Goal: Task Accomplishment & Management: Use online tool/utility

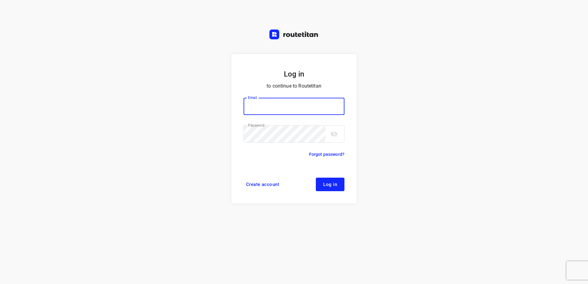
type input "horeca@kaddour.nl"
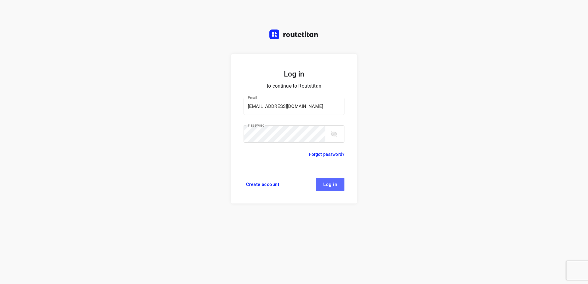
click at [326, 187] on span "Log in" at bounding box center [330, 184] width 14 height 5
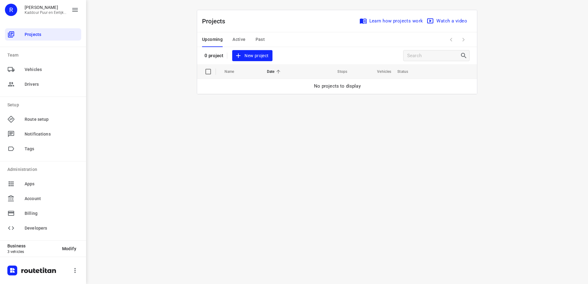
click at [252, 53] on span "New project" at bounding box center [252, 56] width 33 height 8
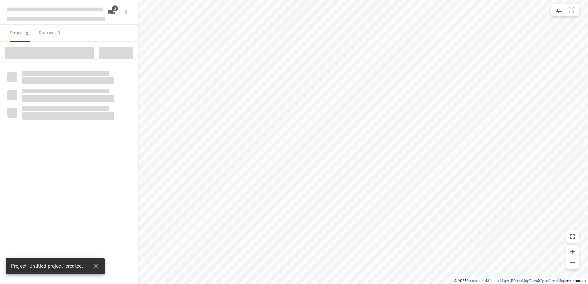
type input "distance"
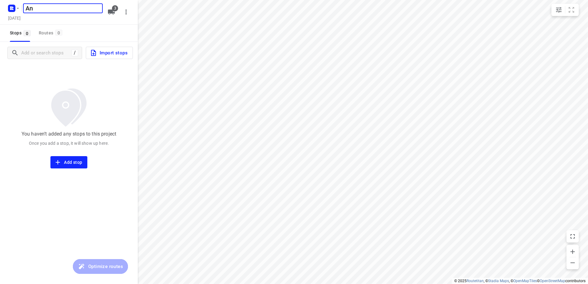
type input "A"
type input "[PERSON_NAME]"
click at [113, 12] on icon "button" at bounding box center [111, 12] width 7 height 5
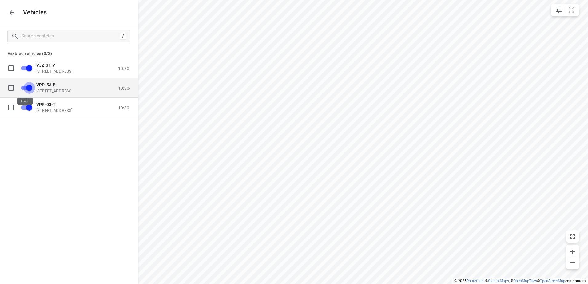
click at [31, 87] on input "grid" at bounding box center [29, 88] width 35 height 12
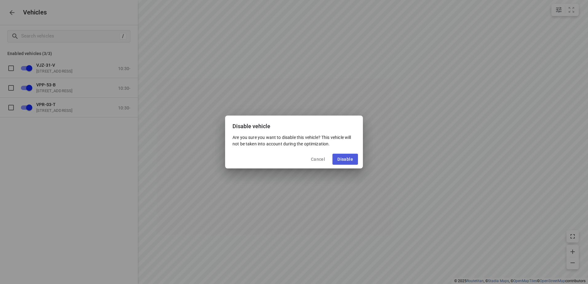
click at [354, 159] on button "Disable" at bounding box center [345, 159] width 26 height 11
checkbox input "false"
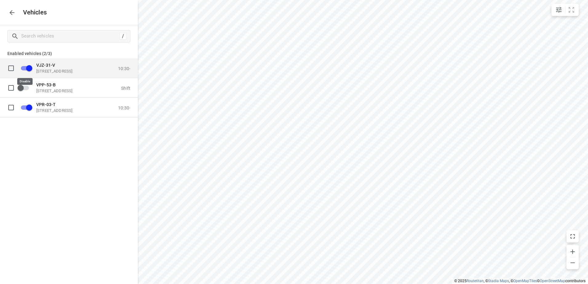
click at [26, 69] on input "grid" at bounding box center [29, 68] width 35 height 12
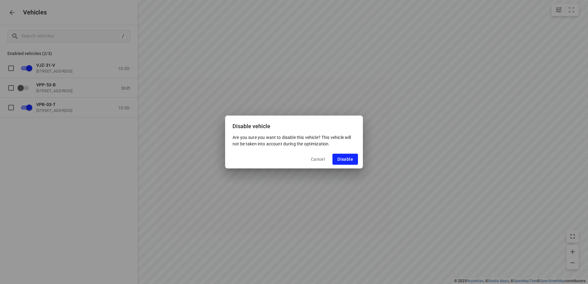
click at [337, 157] on button "Disable" at bounding box center [345, 159] width 26 height 11
checkbox input "false"
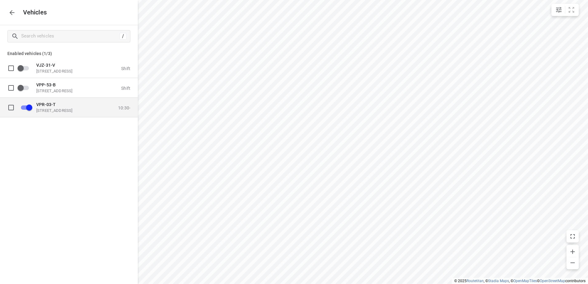
click at [51, 105] on span "VPR-03-T" at bounding box center [45, 104] width 19 height 5
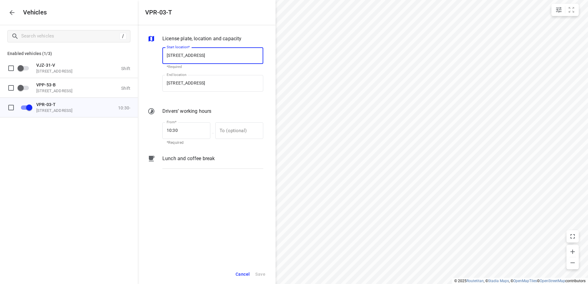
click at [187, 159] on p "Lunch and coffee break" at bounding box center [188, 158] width 52 height 7
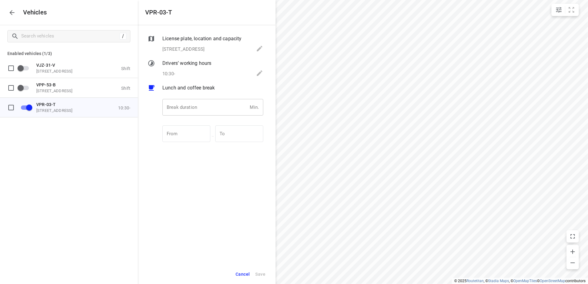
click at [195, 107] on input "number" at bounding box center [204, 107] width 85 height 17
type input "30"
click at [264, 272] on span "Save" at bounding box center [260, 275] width 10 height 8
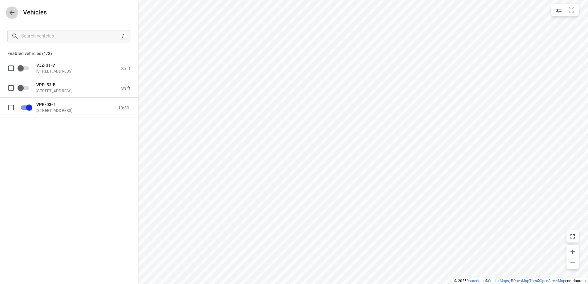
click at [8, 14] on icon "button" at bounding box center [11, 12] width 7 height 7
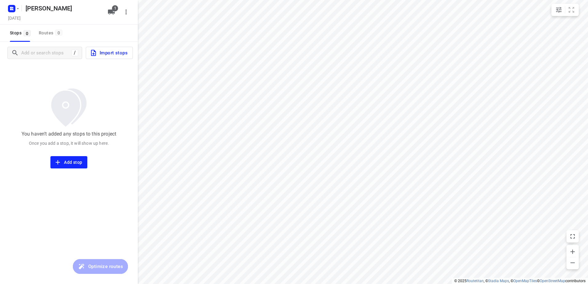
click at [114, 54] on span "Import stops" at bounding box center [109, 53] width 38 height 8
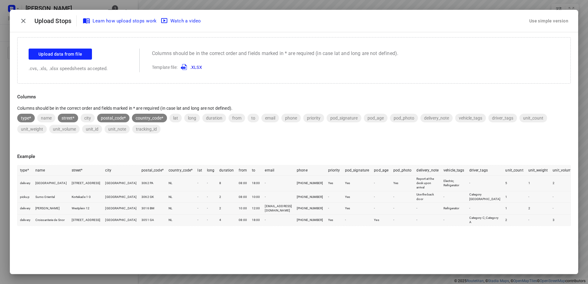
click at [554, 21] on div "Use simple version" at bounding box center [549, 21] width 42 height 10
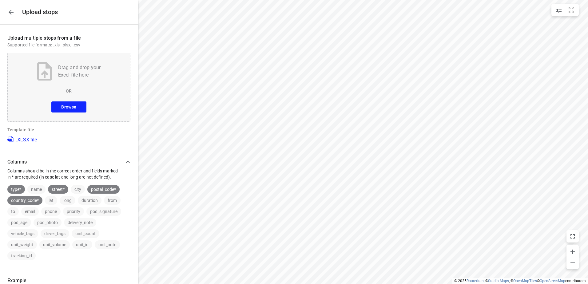
click at [73, 106] on span "Browse" at bounding box center [68, 107] width 15 height 8
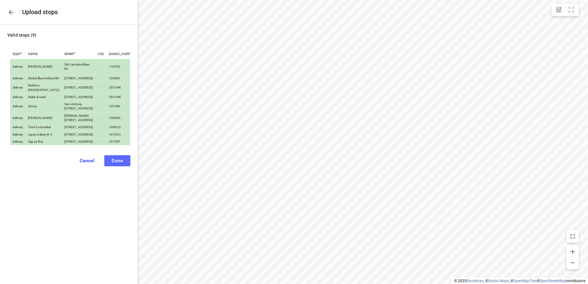
click at [116, 164] on span "Done" at bounding box center [117, 161] width 11 height 6
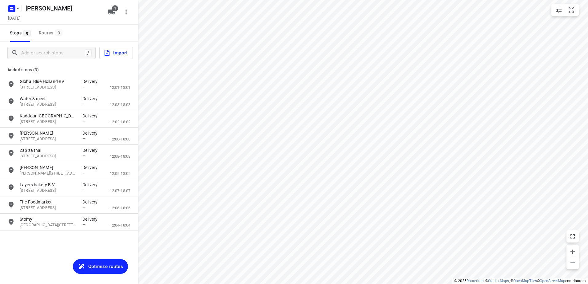
click at [112, 268] on span "Optimize routes" at bounding box center [105, 267] width 35 height 8
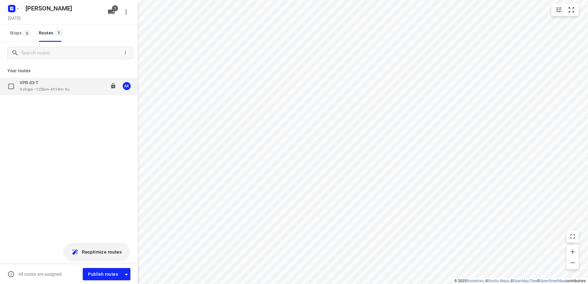
click at [38, 84] on p "VPR-03-T" at bounding box center [31, 83] width 22 height 6
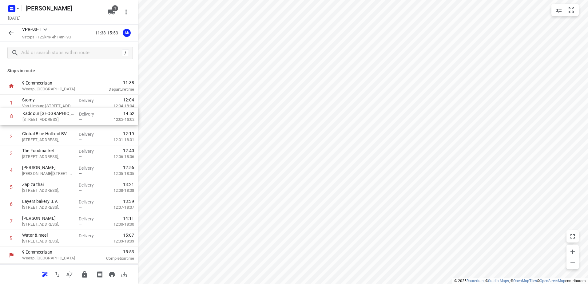
drag, startPoint x: 47, startPoint y: 225, endPoint x: 47, endPoint y: 109, distance: 115.3
click at [47, 109] on div "1 Stomy [PERSON_NAME][STREET_ADDRESS], Delivery — 12:04 12:04-18:04 2 Global Bl…" at bounding box center [69, 171] width 138 height 152
drag, startPoint x: 56, startPoint y: 173, endPoint x: 57, endPoint y: 120, distance: 53.2
click at [56, 120] on div "1 Kaddour Utrecht [STREET_ADDRESS], Delivery — 12:15 12:02-18:02 2 Stomy [STREE…" at bounding box center [69, 171] width 138 height 152
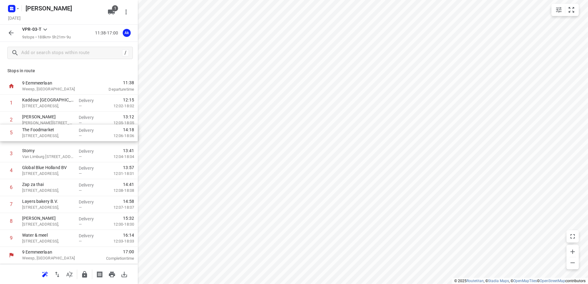
drag, startPoint x: 44, startPoint y: 174, endPoint x: 44, endPoint y: 135, distance: 39.4
click at [44, 135] on div "1 Kaddour Utrecht [STREET_ADDRESS], Delivery — 12:15 12:02-18:02 2 Kaddour Osdo…" at bounding box center [69, 171] width 138 height 152
drag, startPoint x: 40, startPoint y: 156, endPoint x: 41, endPoint y: 176, distance: 19.7
click at [41, 176] on div "1 Kaddour Utrecht [STREET_ADDRESS], Delivery — 12:15 12:02-18:02 2 Kaddour Osdo…" at bounding box center [69, 171] width 138 height 152
drag, startPoint x: 49, startPoint y: 240, endPoint x: 51, endPoint y: 119, distance: 120.8
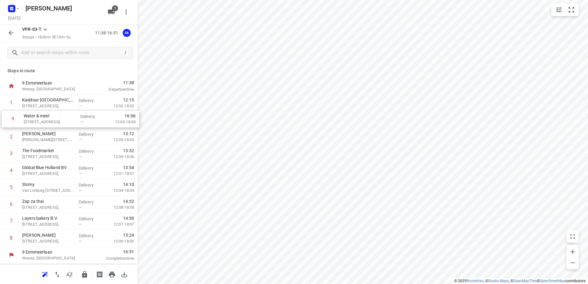
click at [51, 119] on div "1 Kaddour Utrecht [STREET_ADDRESS], Delivery — 12:15 12:02-18:02 2 Kaddour Osdo…" at bounding box center [69, 171] width 138 height 152
click at [59, 141] on p "[PERSON_NAME][STREET_ADDRESS]," at bounding box center [48, 140] width 52 height 6
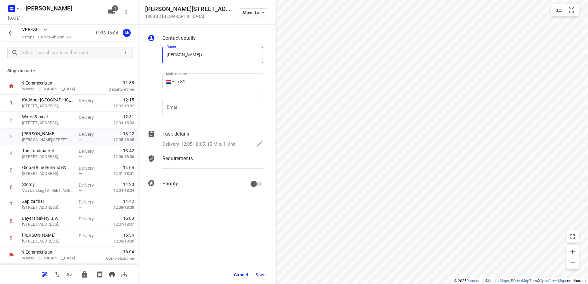
paste input "(Vlees+2x BBQ's & gasflessen via [GEOGRAPHIC_DATA])"
type input "[PERSON_NAME] ((Vlees+2x BBQ's & gasflessen voor Global Blue)"
click at [257, 144] on icon at bounding box center [259, 143] width 7 height 7
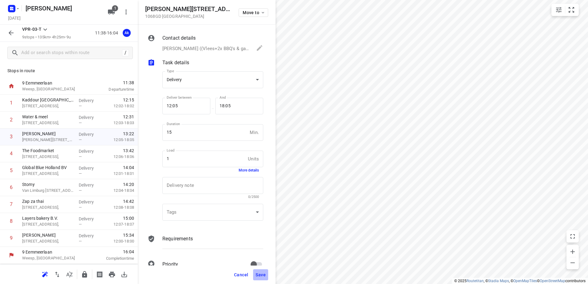
click at [261, 273] on span "Save" at bounding box center [261, 274] width 10 height 5
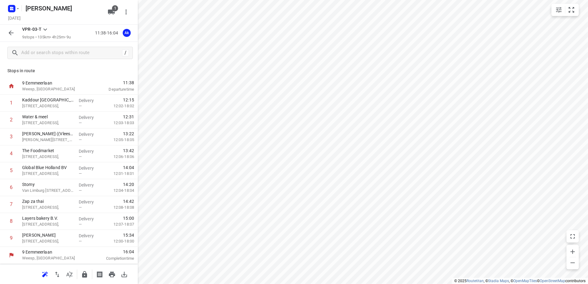
click at [13, 34] on icon "button" at bounding box center [10, 32] width 7 height 7
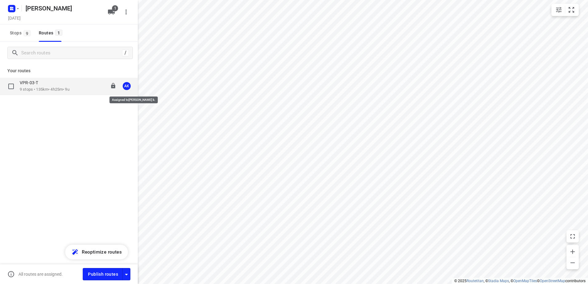
click at [127, 87] on div "AK" at bounding box center [127, 86] width 8 height 8
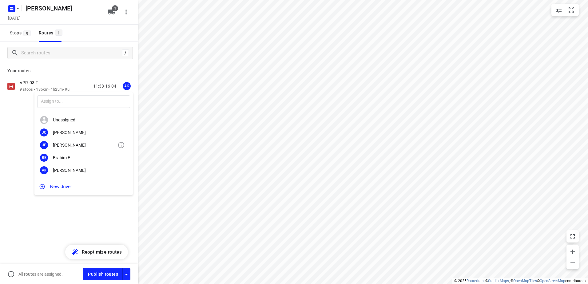
click at [68, 143] on div "[PERSON_NAME]" at bounding box center [85, 145] width 65 height 5
click at [16, 11] on icon "button" at bounding box center [12, 9] width 10 height 10
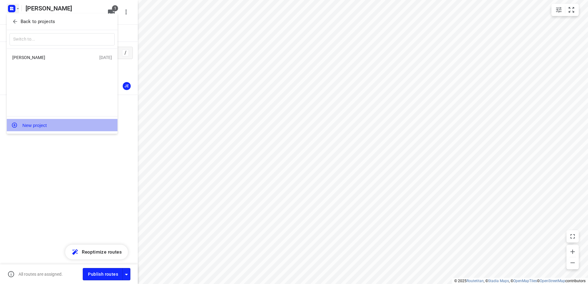
click at [41, 125] on button "New project" at bounding box center [62, 125] width 111 height 12
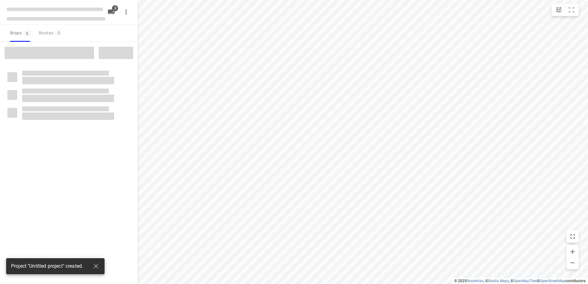
type input "distance"
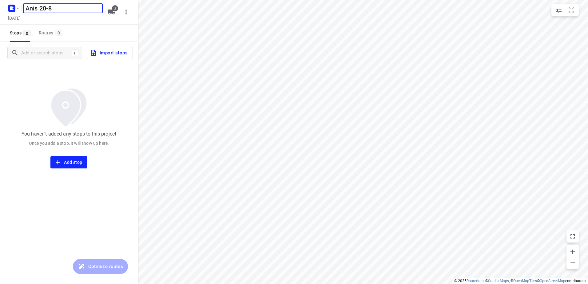
type input "Anis 20-8"
click at [113, 10] on span "3" at bounding box center [115, 8] width 6 height 6
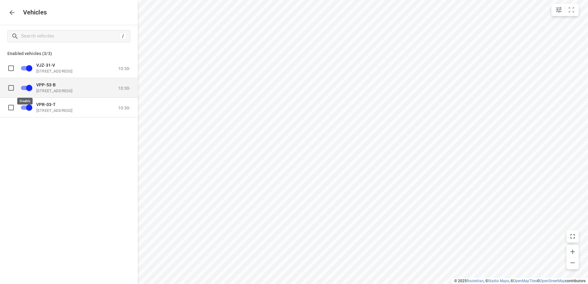
click at [29, 86] on input "grid" at bounding box center [29, 88] width 35 height 12
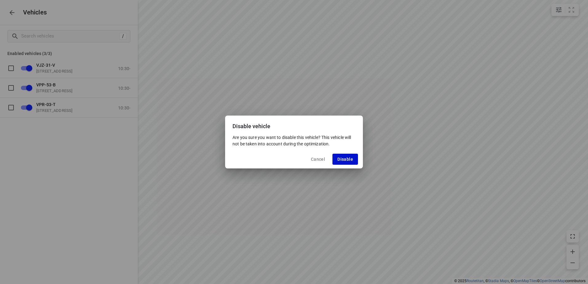
click at [342, 161] on span "Disable" at bounding box center [345, 159] width 16 height 5
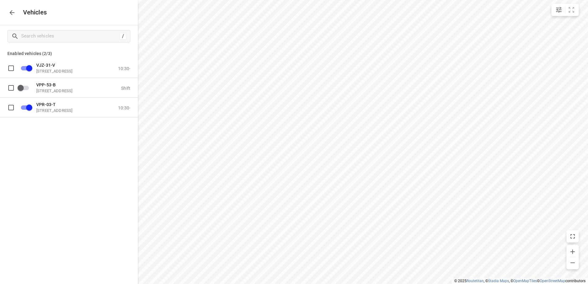
checkbox input "false"
click at [27, 105] on input "grid" at bounding box center [29, 107] width 35 height 12
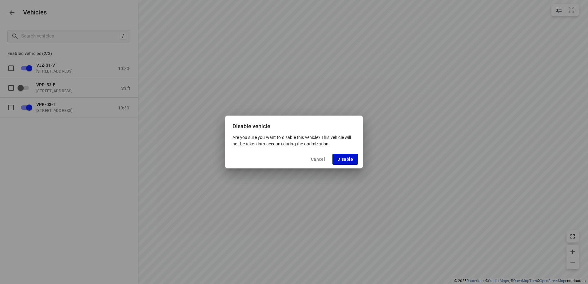
click at [344, 159] on span "Disable" at bounding box center [345, 159] width 16 height 5
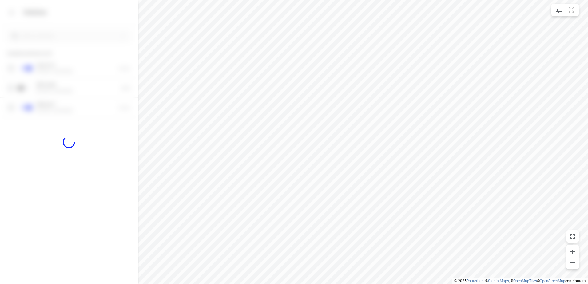
checkbox input "false"
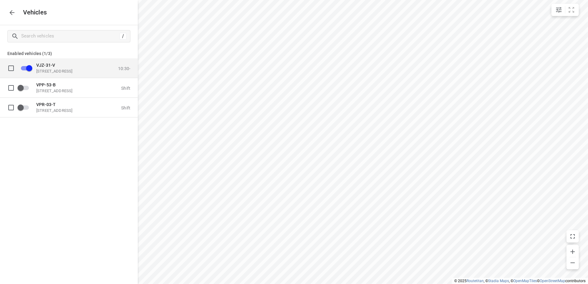
click at [38, 67] on span "VJZ-31-V" at bounding box center [45, 64] width 19 height 5
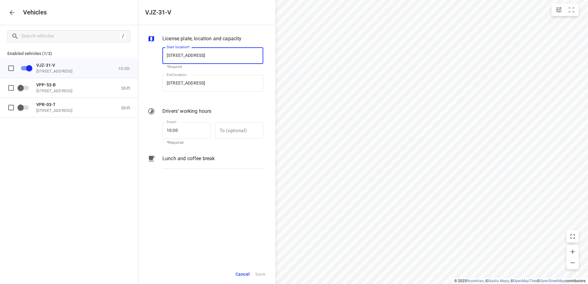
click at [192, 159] on p "Lunch and coffee break" at bounding box center [188, 158] width 52 height 7
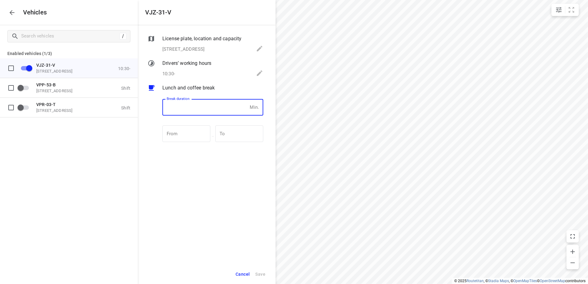
click at [226, 112] on input "number" at bounding box center [204, 107] width 85 height 17
type input "30"
click at [266, 272] on button "Save" at bounding box center [260, 274] width 16 height 13
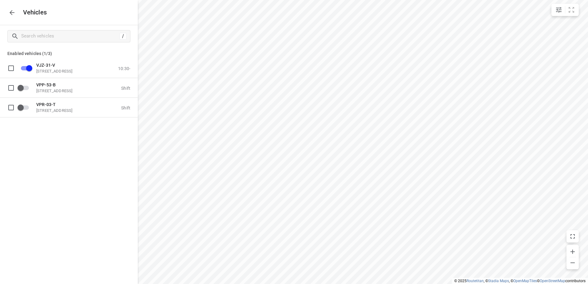
click at [12, 12] on icon "button" at bounding box center [11, 12] width 7 height 7
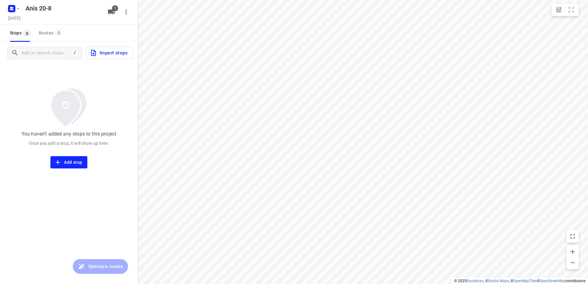
click at [116, 53] on span "Import stops" at bounding box center [109, 53] width 38 height 8
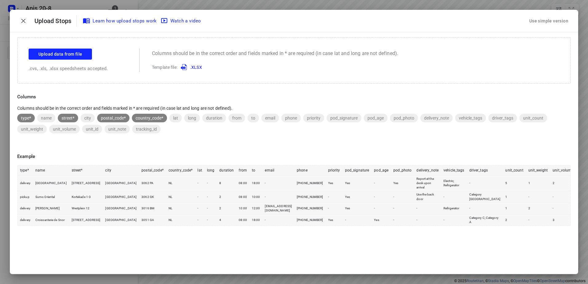
click at [565, 19] on div "Use simple version" at bounding box center [549, 21] width 42 height 10
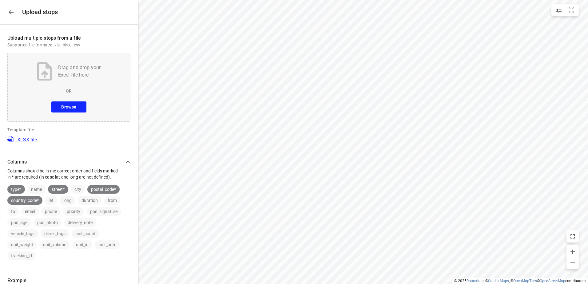
click at [68, 105] on span "Browse" at bounding box center [68, 107] width 15 height 8
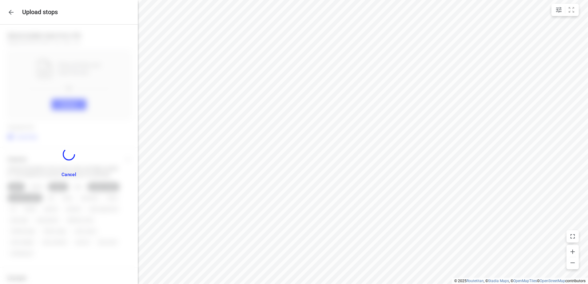
scroll to position [73, 0]
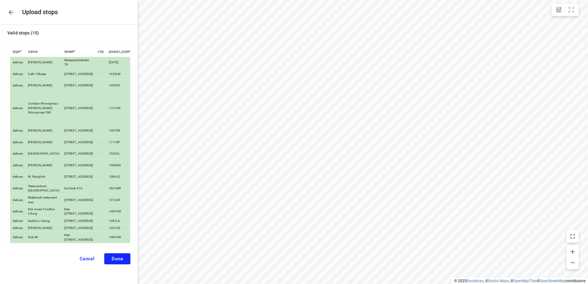
click at [117, 261] on span "Done" at bounding box center [117, 259] width 11 height 6
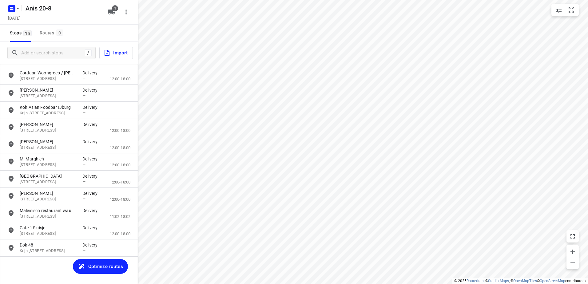
scroll to position [78, 0]
click at [100, 266] on span "Optimize routes" at bounding box center [105, 267] width 35 height 8
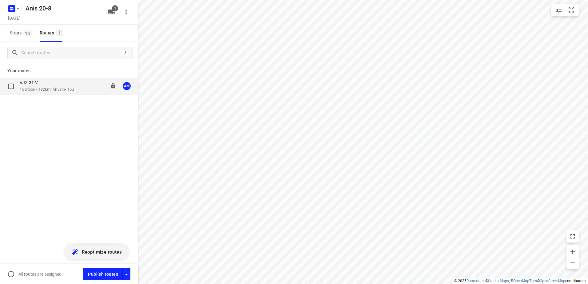
click at [39, 82] on p "VJZ-31-V" at bounding box center [31, 83] width 22 height 6
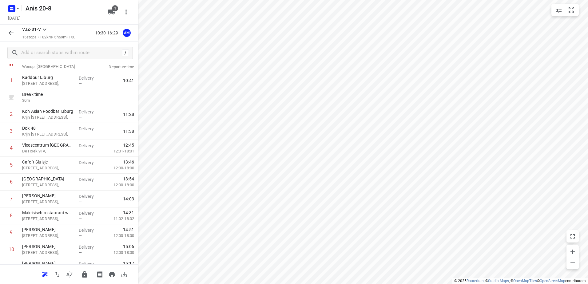
scroll to position [0, 0]
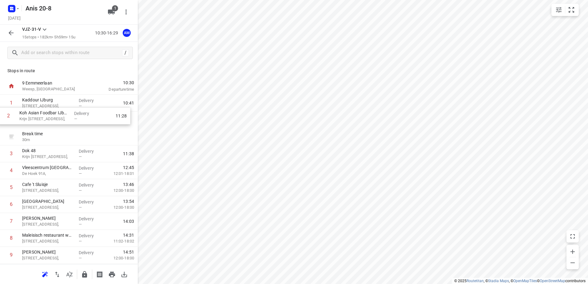
drag, startPoint x: 47, startPoint y: 140, endPoint x: 44, endPoint y: 116, distance: 23.9
click at [44, 116] on div "1 Kaddour IJburg Pampuslaan 22, Delivery — 10:41 Break time 30 m 2 Koh Asian Fo…" at bounding box center [69, 230] width 138 height 271
click at [50, 106] on p "[STREET_ADDRESS]," at bounding box center [48, 106] width 52 height 6
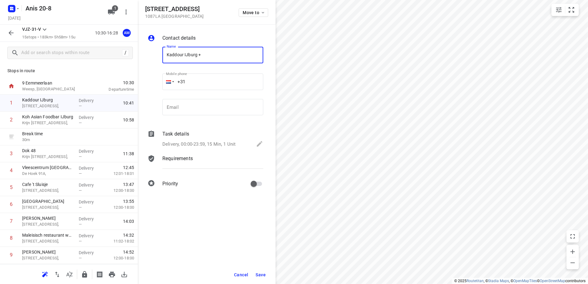
paste input "([PERSON_NAME] & Peterselie ophalen)"
type input "Kaddour IJburg + (Koriander & Peterselie ophalen)"
click at [260, 274] on span "Save" at bounding box center [261, 274] width 10 height 5
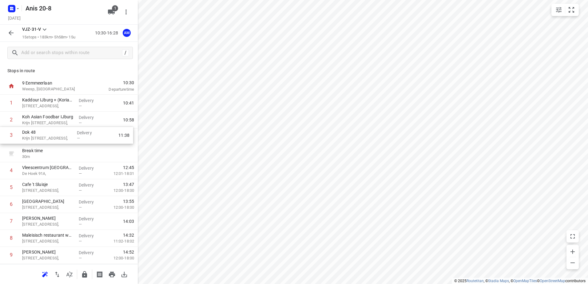
drag, startPoint x: 56, startPoint y: 159, endPoint x: 57, endPoint y: 138, distance: 20.9
click at [57, 138] on div "1 Kaddour IJburg + ([PERSON_NAME] & Peterselie ophalen) Pampuslaan 22, Delivery…" at bounding box center [69, 230] width 138 height 271
drag, startPoint x: 57, startPoint y: 173, endPoint x: 58, endPoint y: 146, distance: 27.7
click at [58, 146] on div "1 Kaddour IJburg + ([PERSON_NAME] & Peterselie ophalen) Pampuslaan 22, Delivery…" at bounding box center [69, 230] width 138 height 271
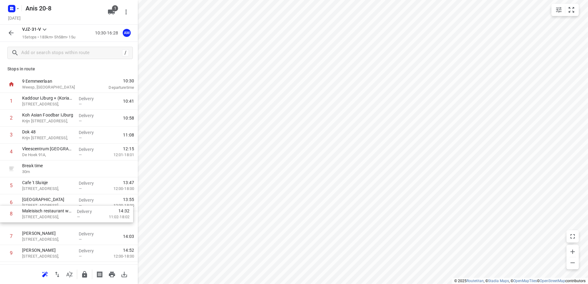
scroll to position [2, 0]
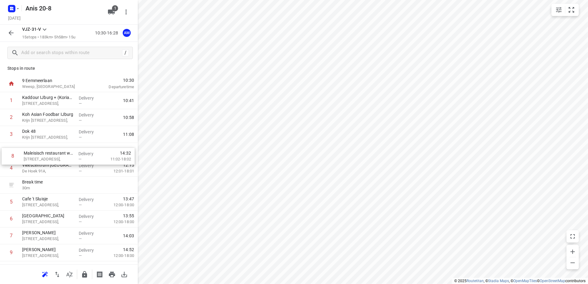
drag, startPoint x: 50, startPoint y: 239, endPoint x: 52, endPoint y: 153, distance: 85.2
click at [52, 153] on div "1 Kaddour IJburg + ([PERSON_NAME] & Peterselie ophalen) Pampuslaan 22, Delivery…" at bounding box center [69, 227] width 138 height 271
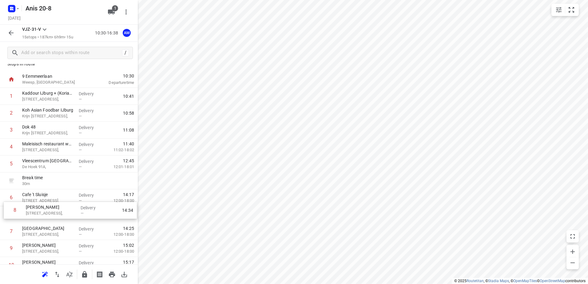
scroll to position [7, 0]
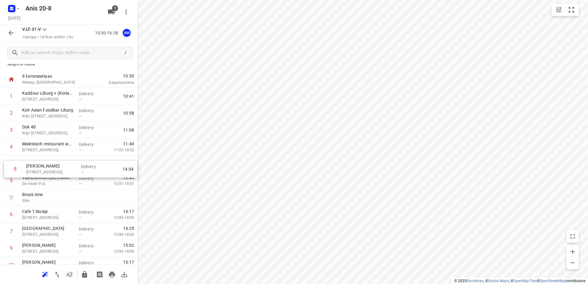
drag, startPoint x: 55, startPoint y: 238, endPoint x: 59, endPoint y: 168, distance: 70.2
click at [59, 168] on div "1 [PERSON_NAME] + ([PERSON_NAME] & Peterselie ophalen) [STREET_ADDRESS], Delive…" at bounding box center [69, 223] width 138 height 271
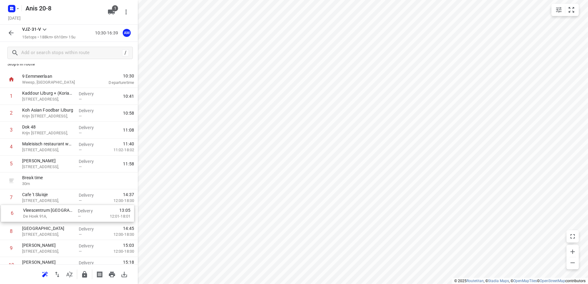
drag, startPoint x: 49, startPoint y: 181, endPoint x: 49, endPoint y: 216, distance: 34.4
click at [49, 216] on div "1 Kaddour IJburg + (Koriander & Peterselie ophalen) [STREET_ADDRESS], Delivery …" at bounding box center [69, 223] width 138 height 271
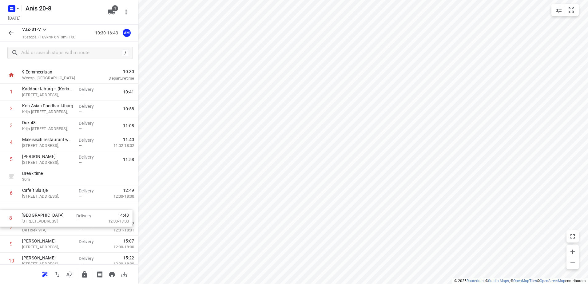
scroll to position [12, 0]
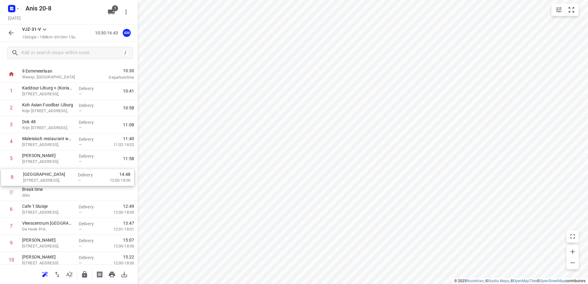
drag, startPoint x: 44, startPoint y: 232, endPoint x: 43, endPoint y: 176, distance: 56.6
click at [43, 176] on div "1 Kaddour IJburg + ([PERSON_NAME] & Peterselie ophalen) [STREET_ADDRESS], Deliv…" at bounding box center [69, 218] width 138 height 271
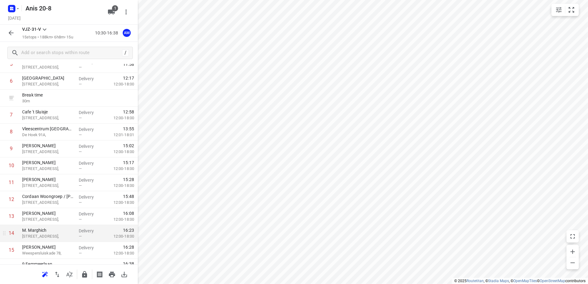
scroll to position [118, 0]
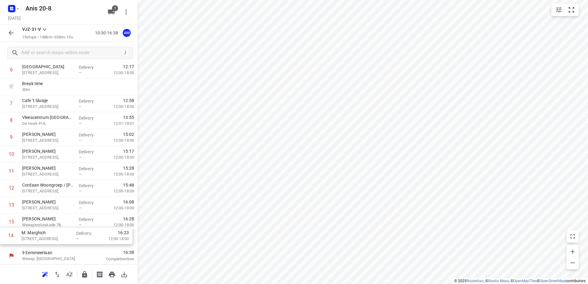
drag, startPoint x: 46, startPoint y: 222, endPoint x: 45, endPoint y: 239, distance: 17.2
click at [45, 239] on div "1 Kaddour IJburg + (Koriander & Peterselie ophalen) Pampuslaan 22, Delivery — 1…" at bounding box center [69, 112] width 138 height 271
drag, startPoint x: 41, startPoint y: 224, endPoint x: 40, endPoint y: 242, distance: 17.3
click at [40, 242] on div "1 Kaddour IJburg + (Koriander & Peterselie ophalen) Pampuslaan 22, Delivery — 1…" at bounding box center [69, 112] width 138 height 271
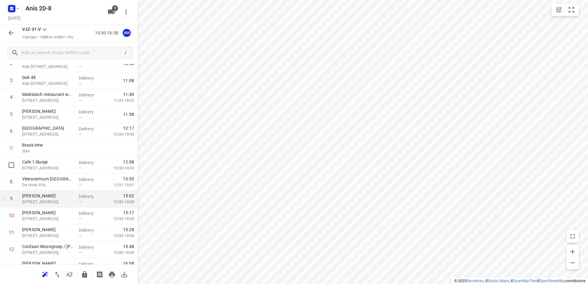
scroll to position [0, 0]
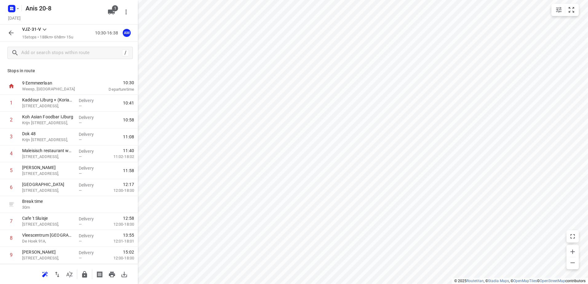
click at [11, 30] on icon "button" at bounding box center [10, 32] width 7 height 7
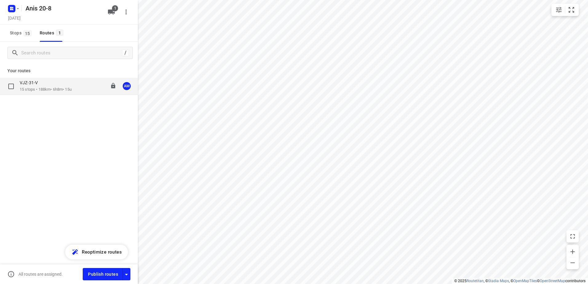
click at [43, 88] on p "15 stops • 188km • 6h8m • 15u" at bounding box center [46, 90] width 52 height 6
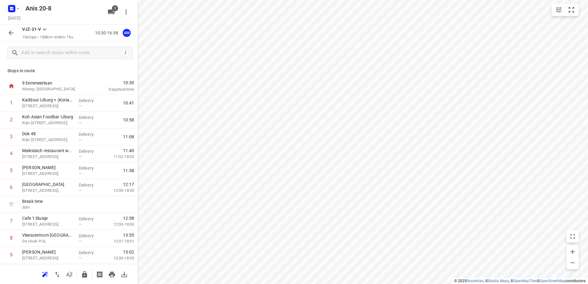
click at [10, 34] on icon "button" at bounding box center [10, 32] width 7 height 7
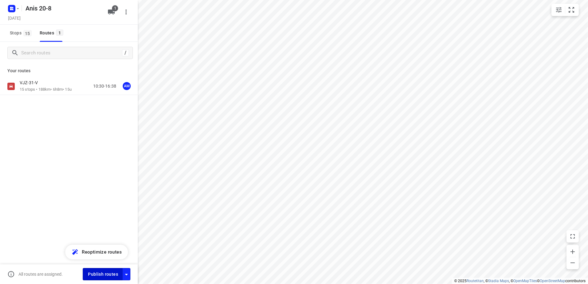
click at [105, 275] on span "Publish routes" at bounding box center [103, 275] width 30 height 8
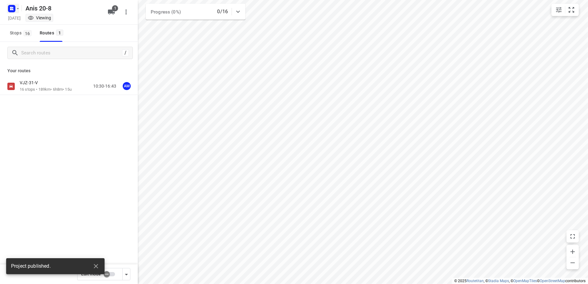
click at [19, 9] on icon "button" at bounding box center [17, 8] width 5 height 5
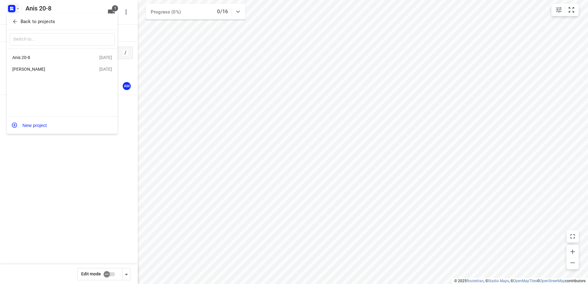
click at [23, 68] on div "[PERSON_NAME]" at bounding box center [47, 69] width 71 height 5
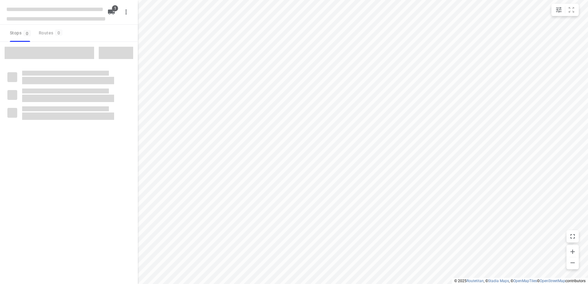
type input "distance"
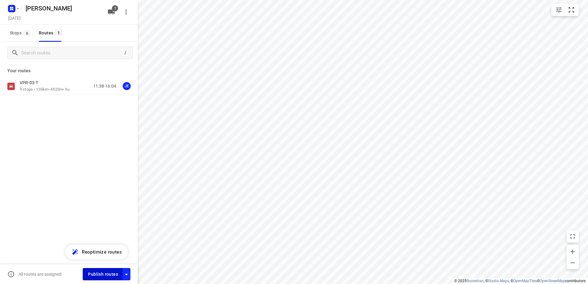
click at [103, 274] on span "Publish routes" at bounding box center [103, 275] width 30 height 8
